Goal: Task Accomplishment & Management: Manage account settings

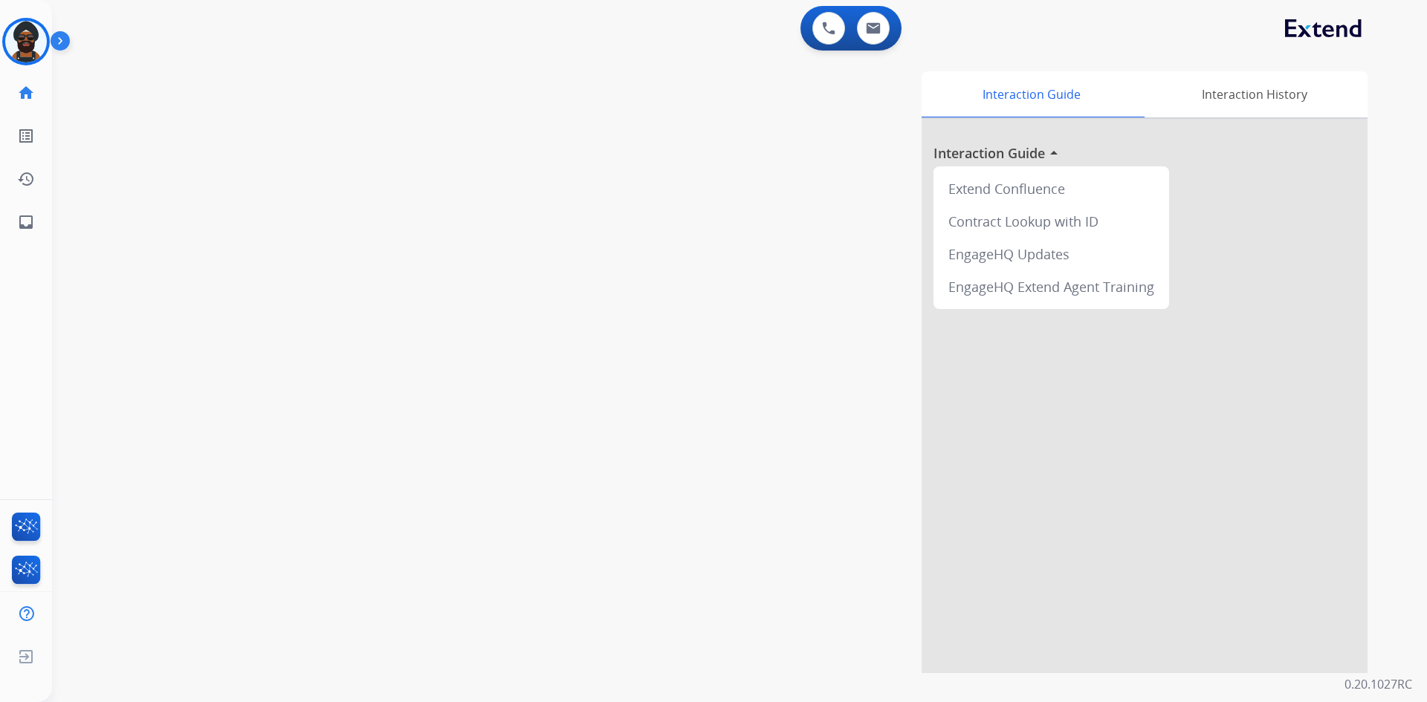
click at [66, 39] on img at bounding box center [63, 44] width 25 height 28
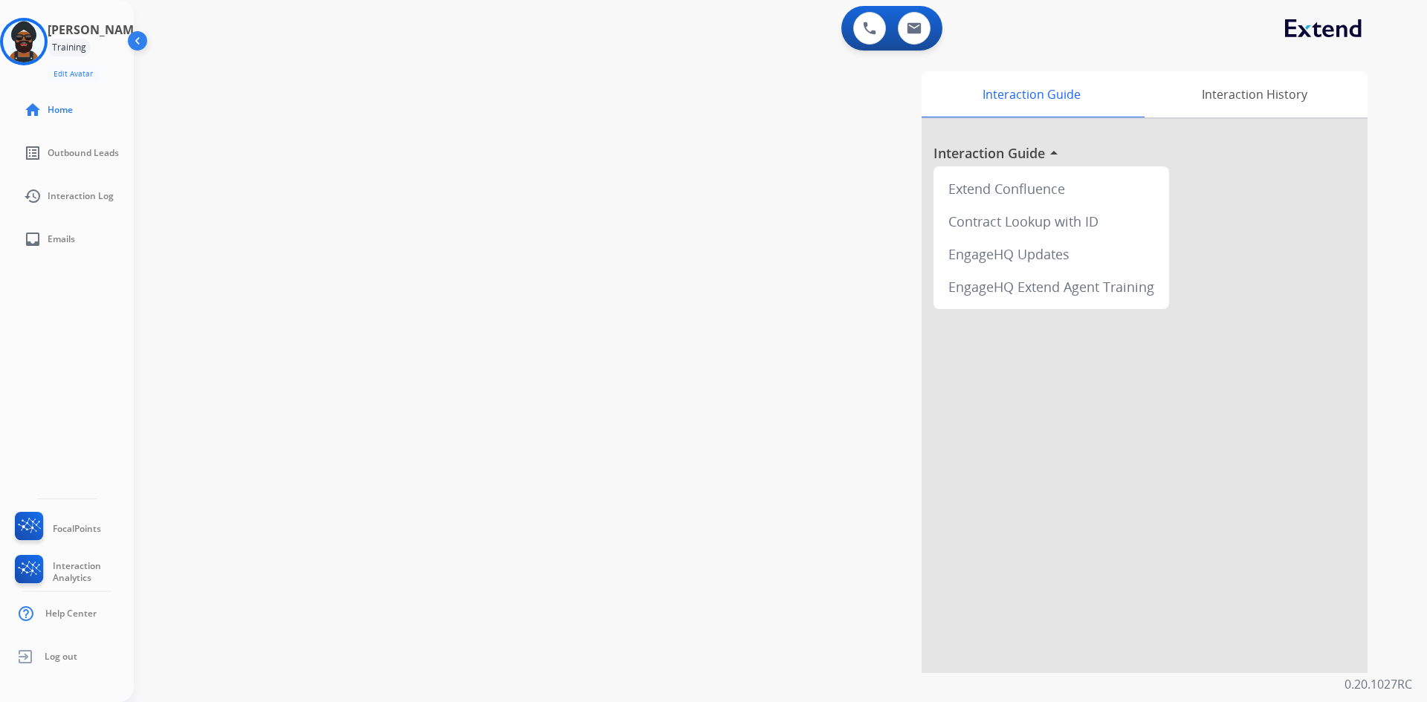
click at [140, 33] on img at bounding box center [139, 44] width 28 height 28
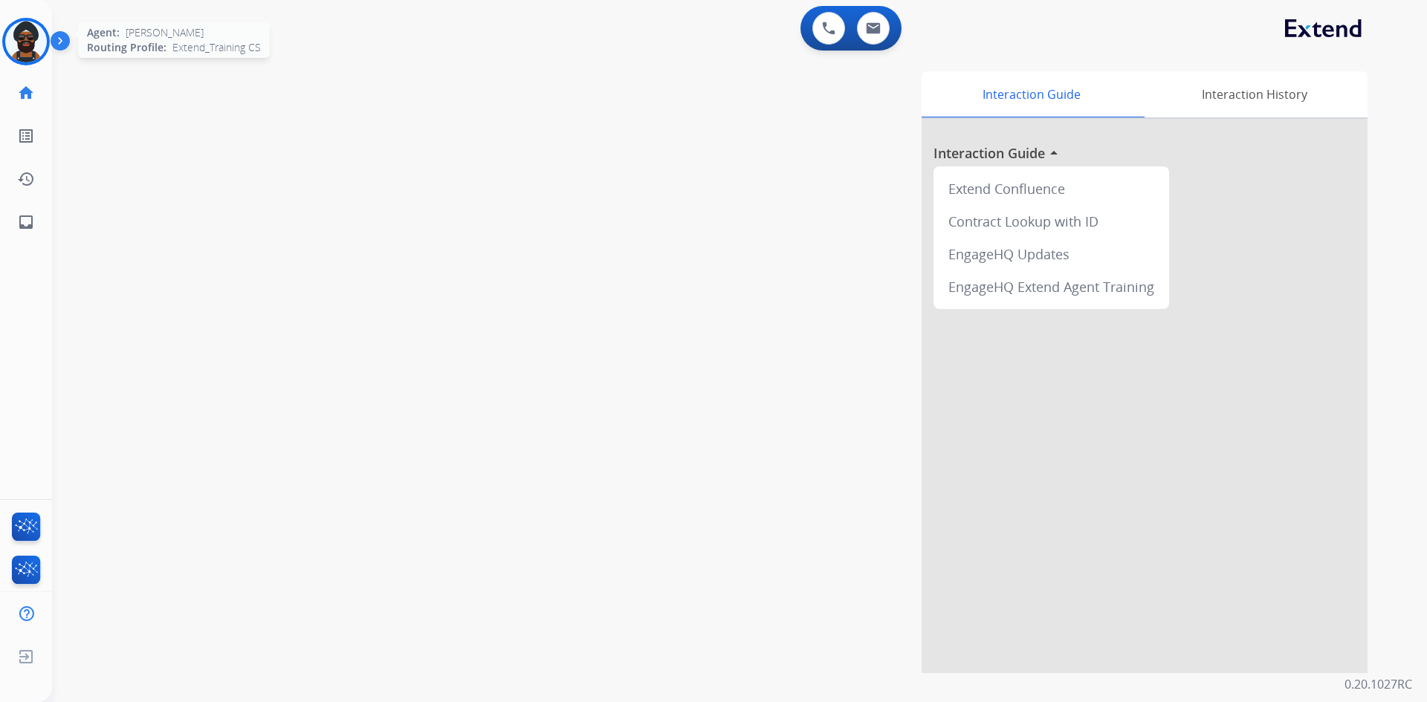
click at [22, 39] on img at bounding box center [26, 42] width 42 height 42
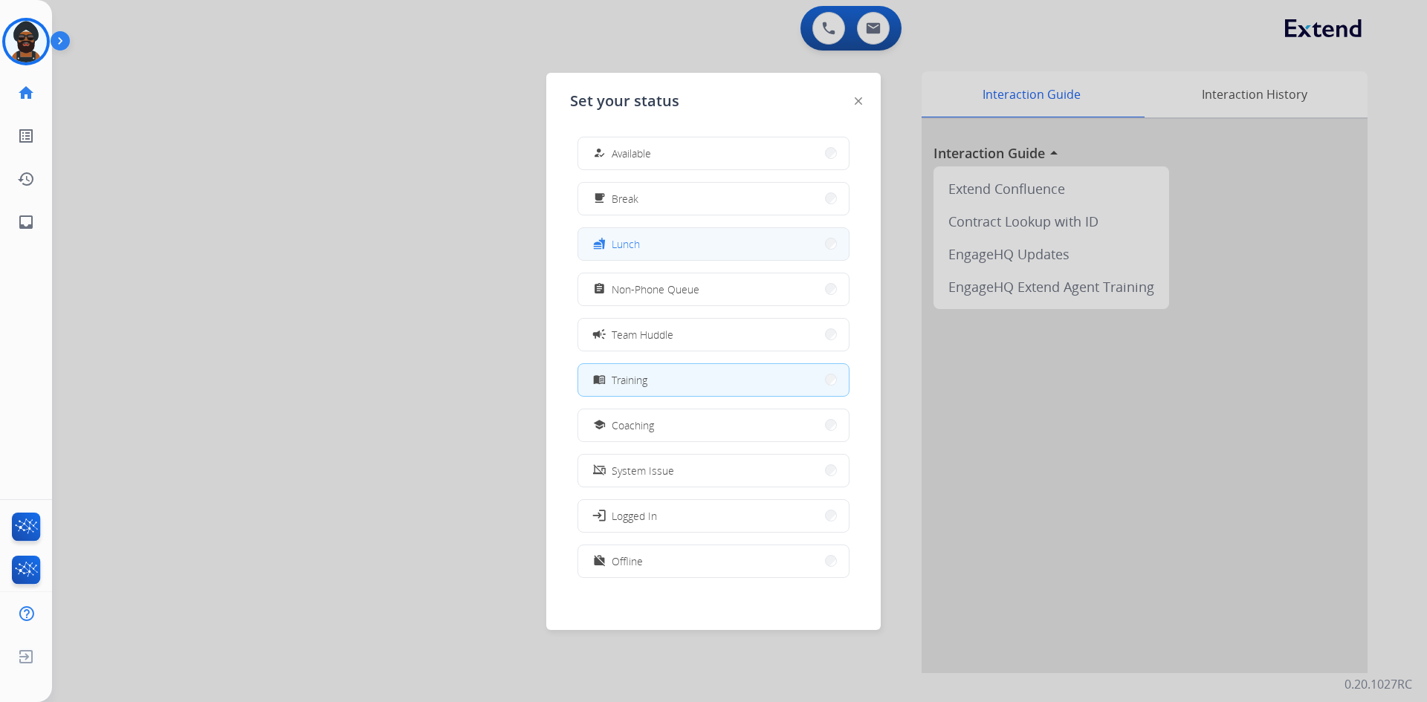
click at [647, 239] on button "fastfood Lunch" at bounding box center [713, 244] width 271 height 32
